Goal: Information Seeking & Learning: Learn about a topic

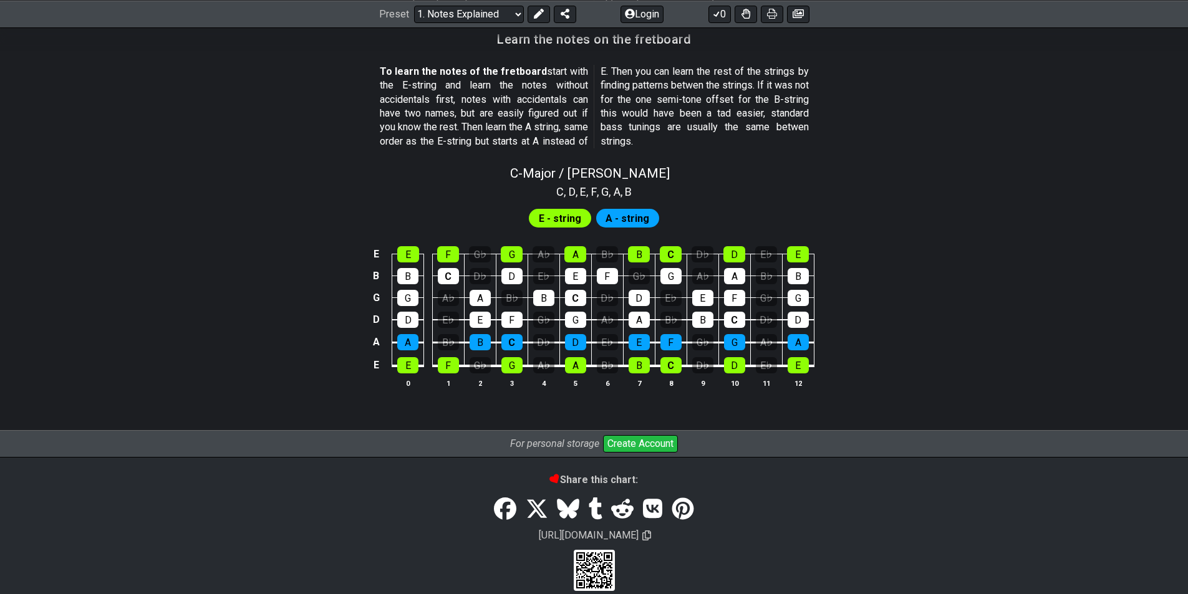
scroll to position [1140, 0]
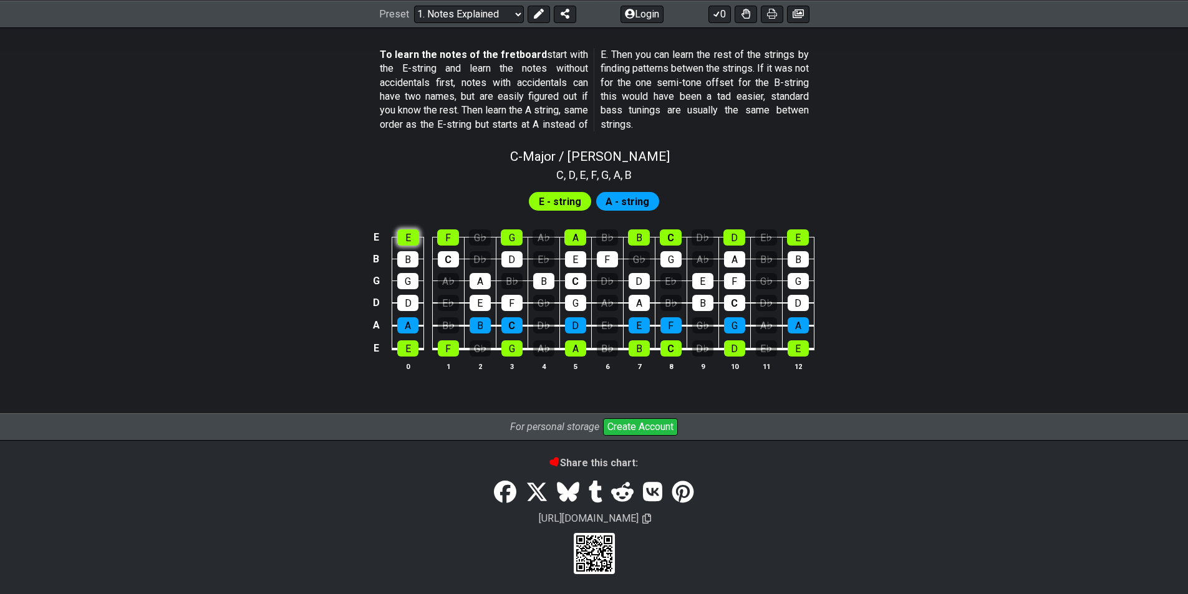
scroll to position [1082, 0]
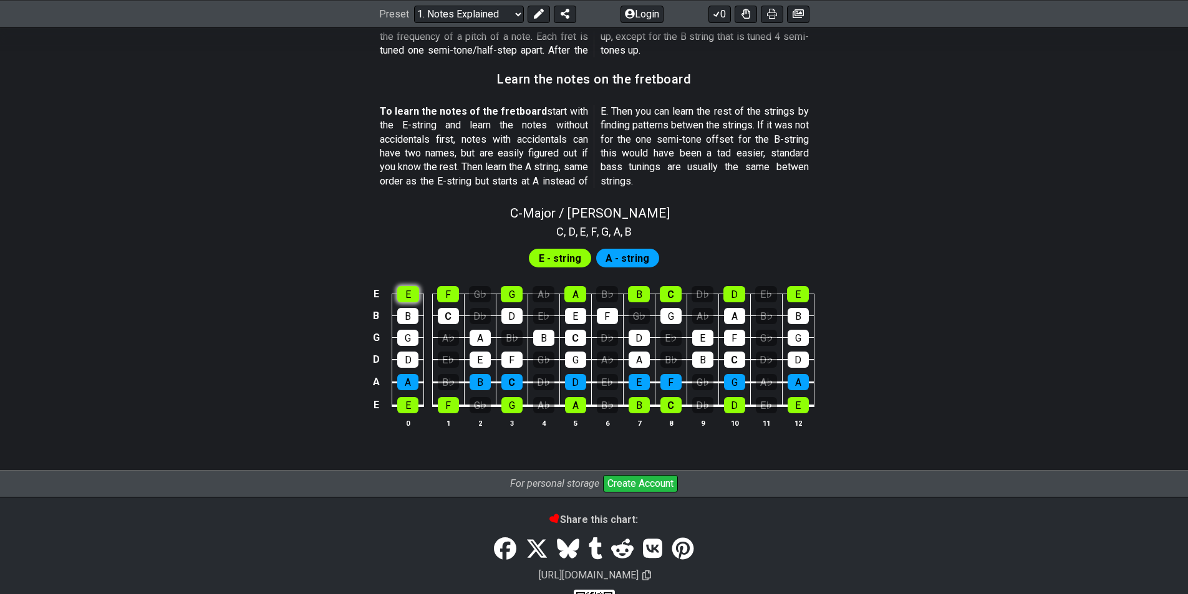
click at [411, 231] on div "C - Major / Ionian C , D , E , F , G , A , B E - string A - string E E F G♭ G A…" at bounding box center [594, 321] width 973 height 247
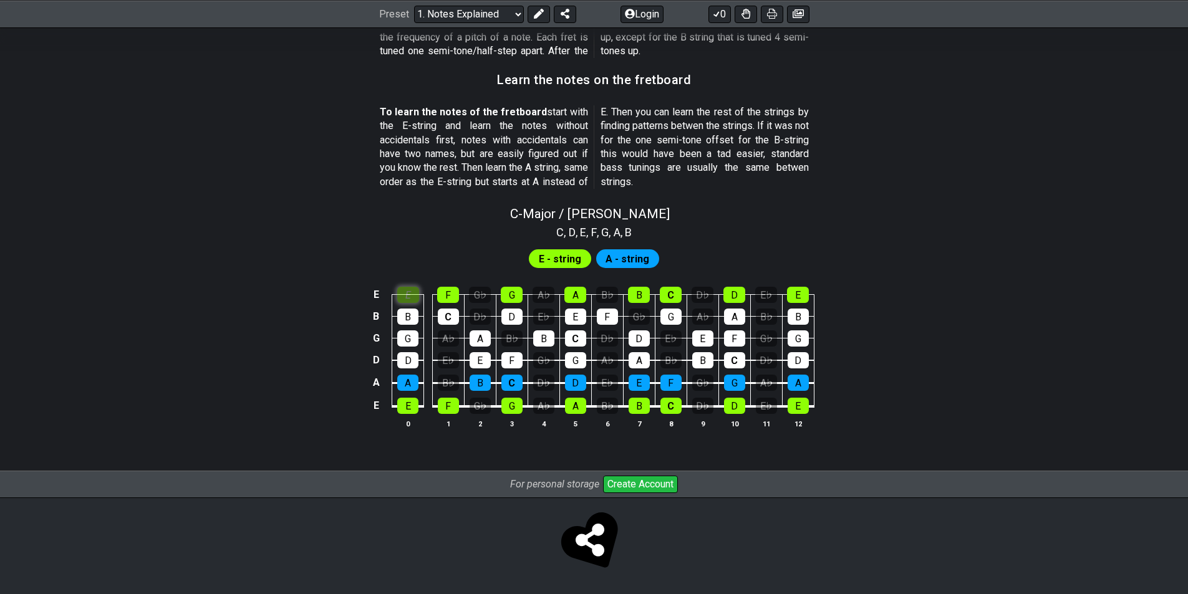
click at [403, 299] on div "E" at bounding box center [408, 295] width 22 height 16
click at [407, 297] on div "E" at bounding box center [408, 295] width 22 height 16
click at [457, 313] on div "C" at bounding box center [448, 317] width 21 height 16
click at [484, 332] on div "A" at bounding box center [479, 338] width 21 height 16
click at [487, 340] on div "A" at bounding box center [479, 338] width 21 height 16
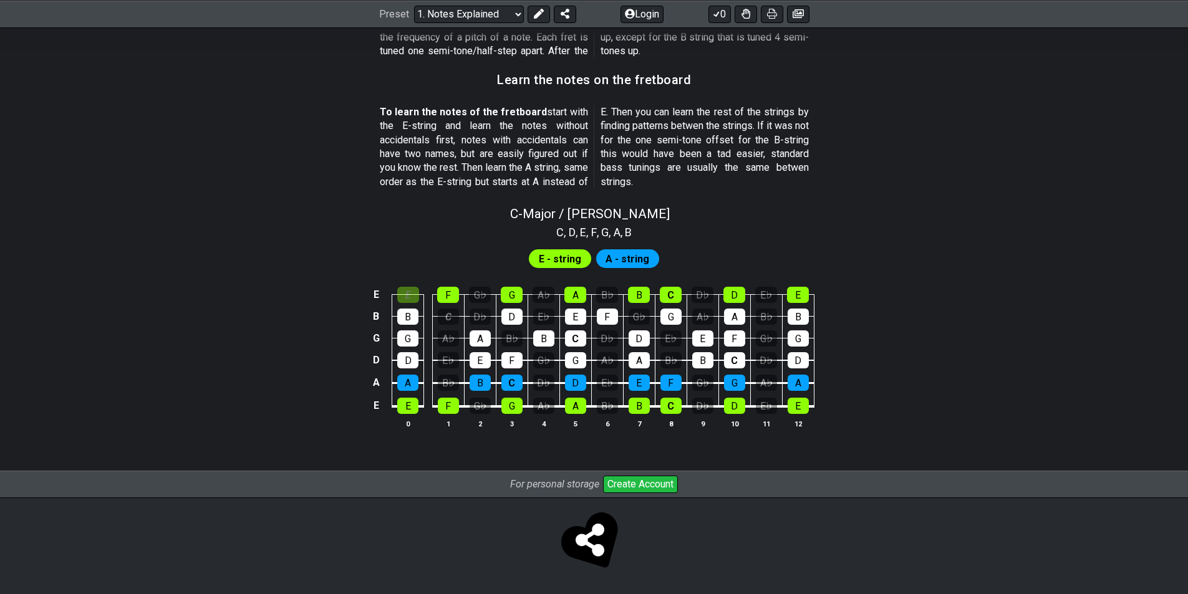
click at [436, 312] on td "C" at bounding box center [448, 305] width 32 height 22
click at [447, 315] on div "C" at bounding box center [448, 317] width 21 height 16
click at [420, 303] on td "B" at bounding box center [408, 305] width 32 height 22
click at [414, 296] on div "E" at bounding box center [408, 295] width 22 height 16
click at [479, 294] on div "G♭" at bounding box center [480, 295] width 22 height 16
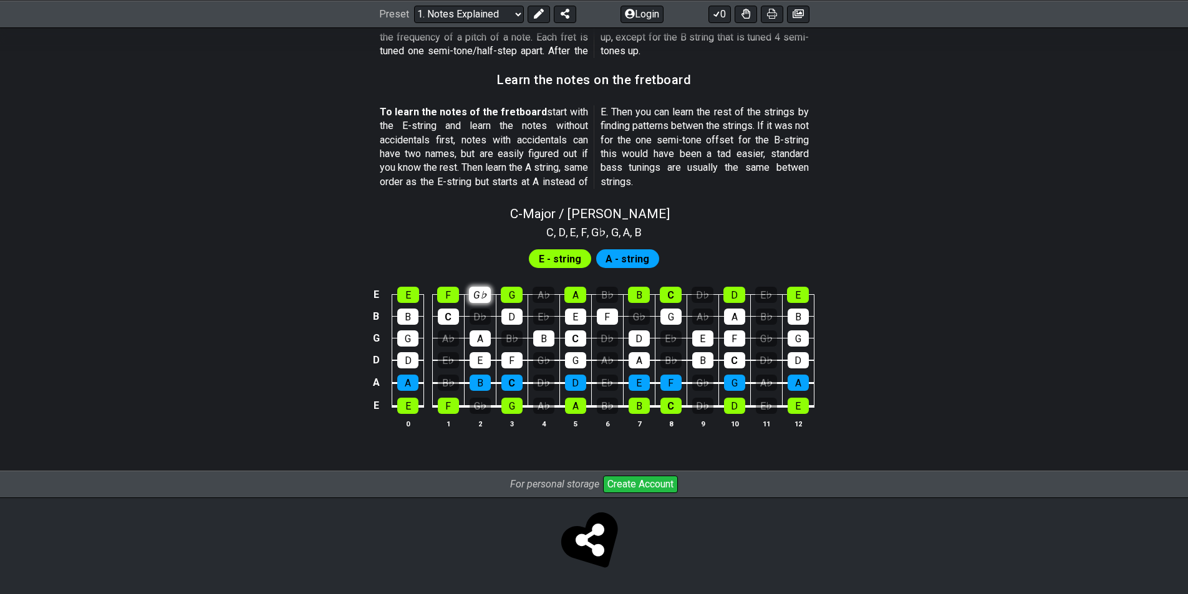
click at [482, 295] on div "G♭" at bounding box center [480, 295] width 22 height 16
click at [479, 289] on div "G♭" at bounding box center [480, 295] width 22 height 16
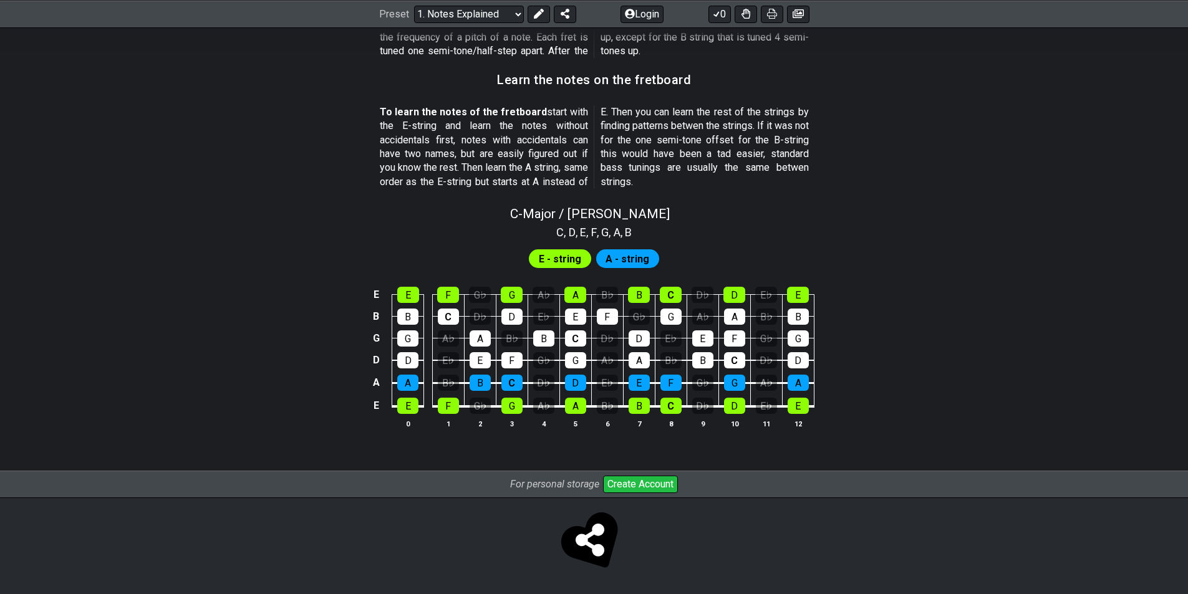
click at [623, 264] on span "A - string" at bounding box center [627, 259] width 44 height 18
click at [627, 262] on span "A - string" at bounding box center [627, 259] width 44 height 18
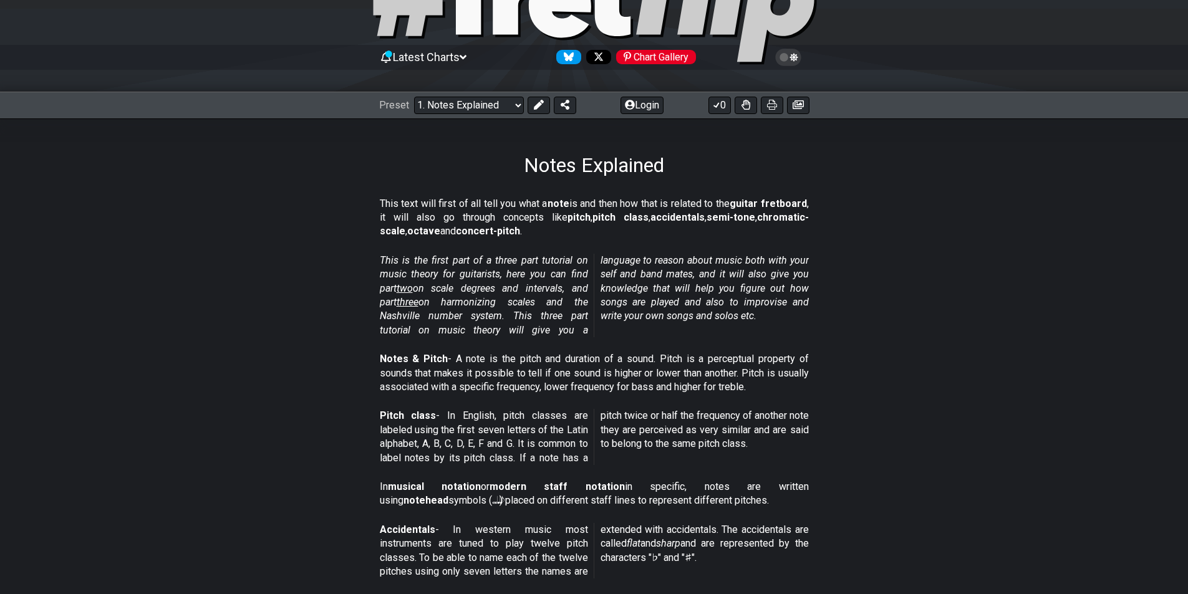
scroll to position [0, 0]
